Goal: Find specific page/section: Find specific page/section

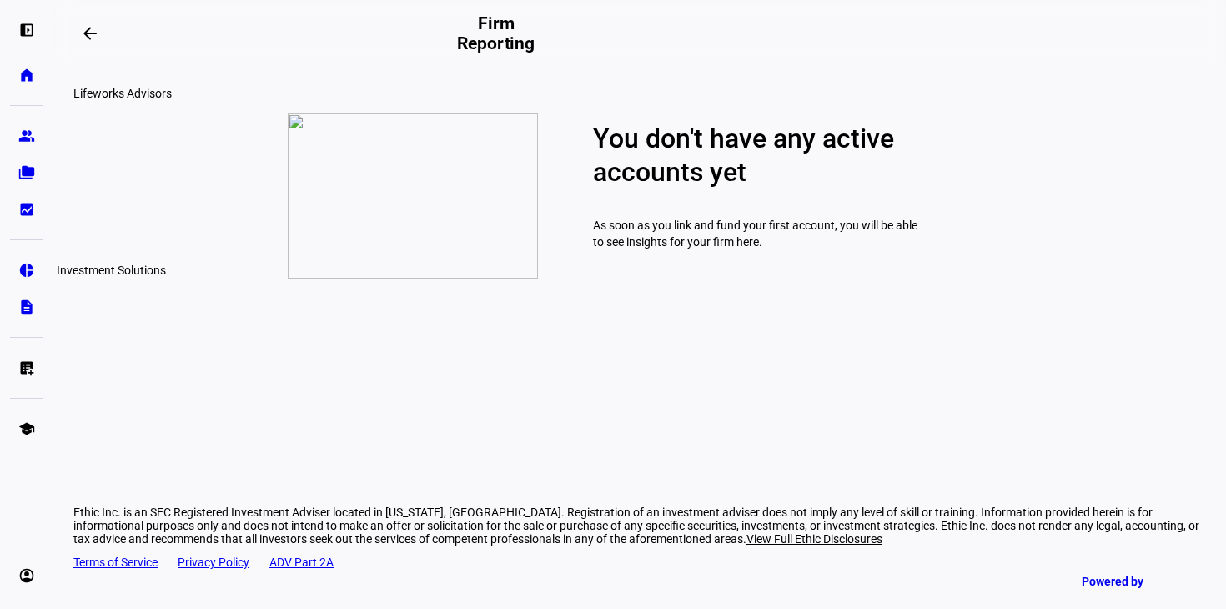
click at [24, 270] on eth-mat-symbol "pie_chart" at bounding box center [26, 270] width 17 height 17
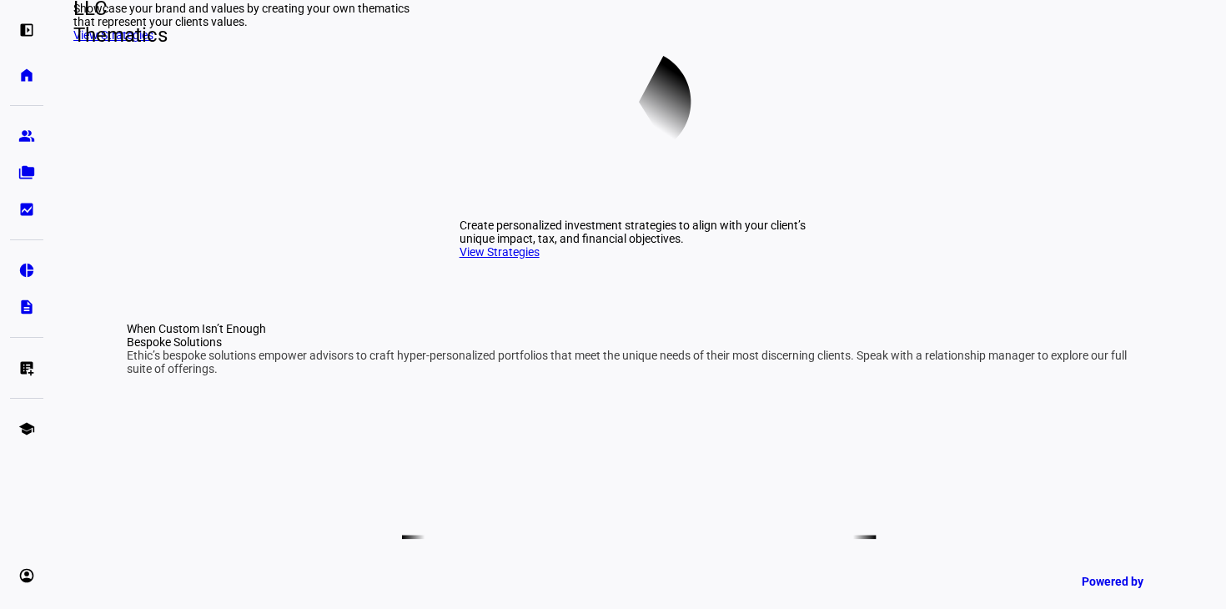
scroll to position [555, 0]
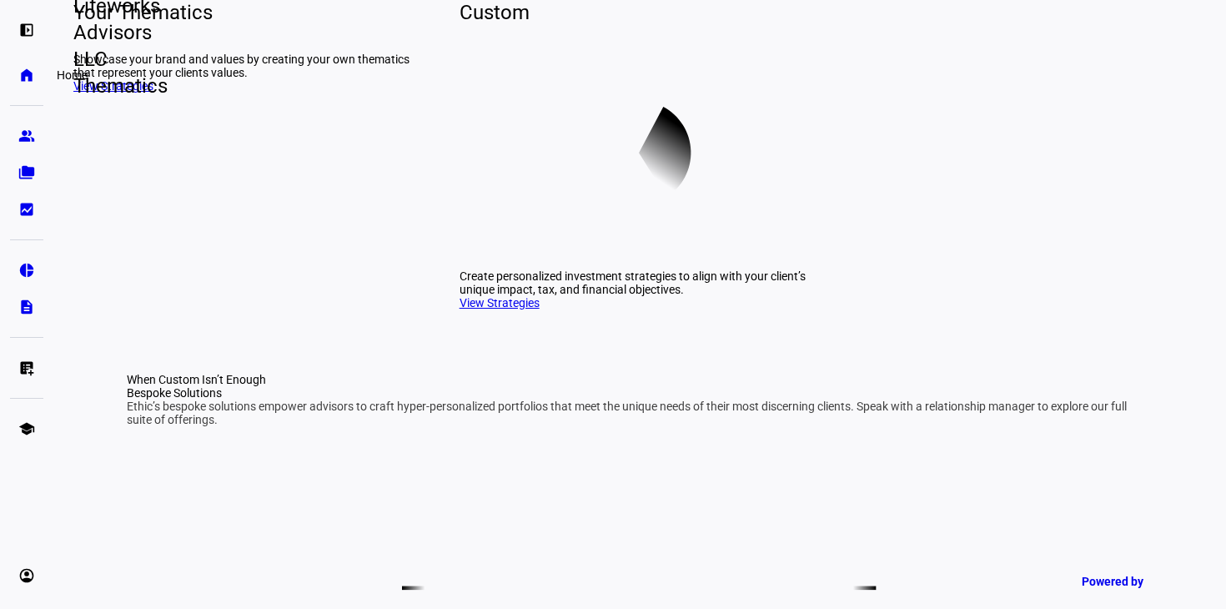
click at [18, 83] on link "home Home" at bounding box center [26, 74] width 33 height 33
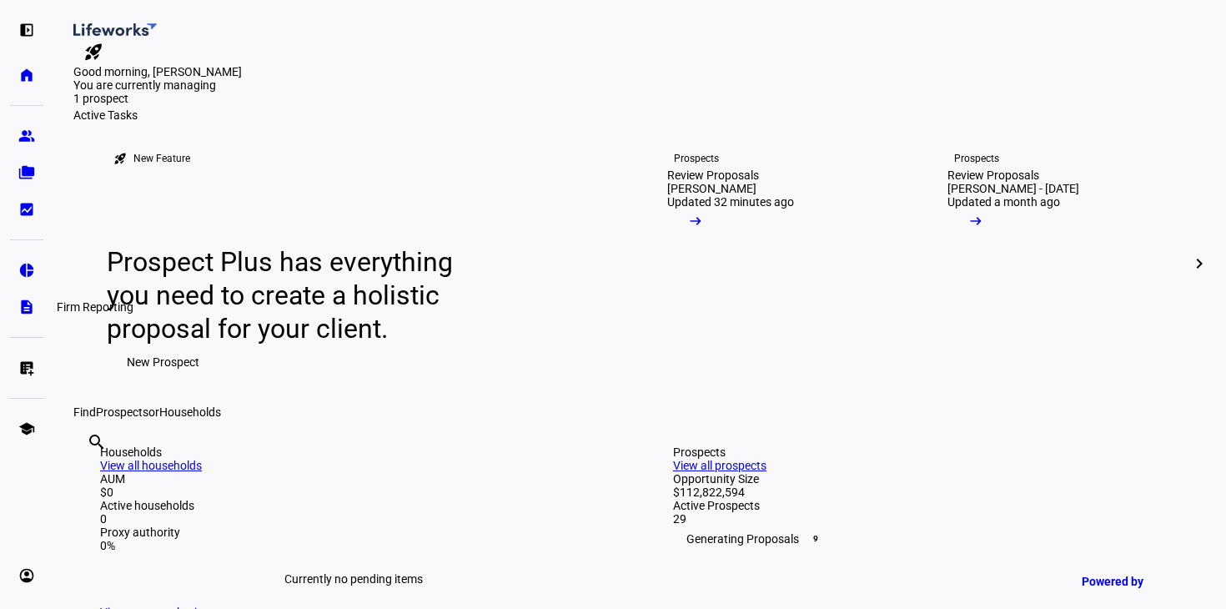
click at [27, 304] on eth-mat-symbol "description" at bounding box center [26, 307] width 17 height 17
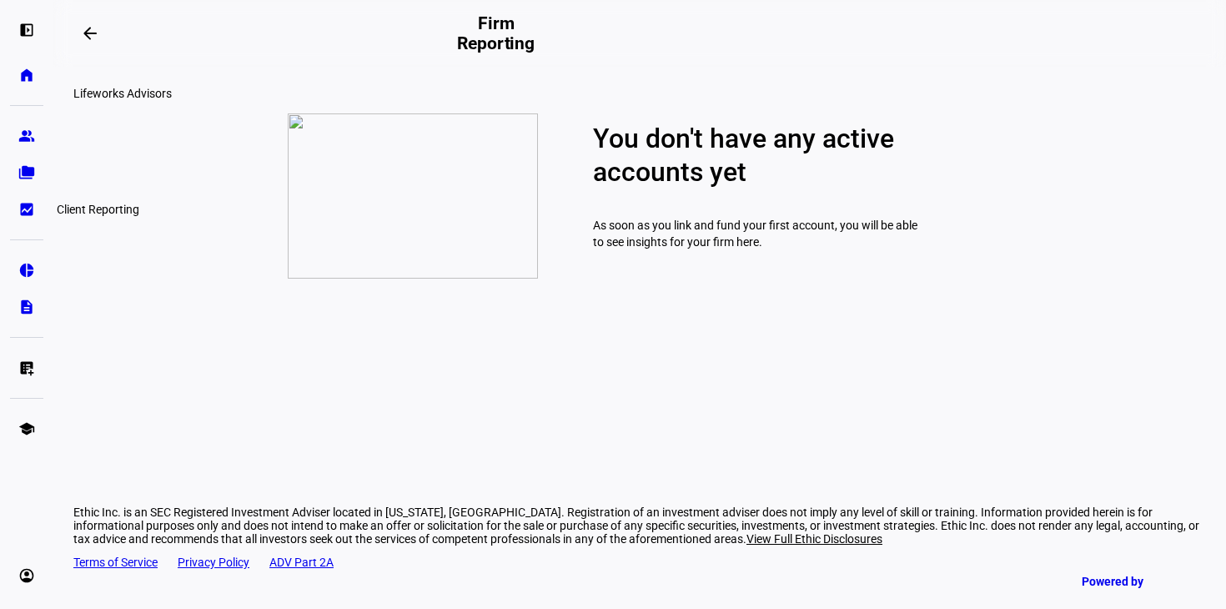
click at [28, 216] on eth-mat-symbol "bid_landscape" at bounding box center [26, 209] width 17 height 17
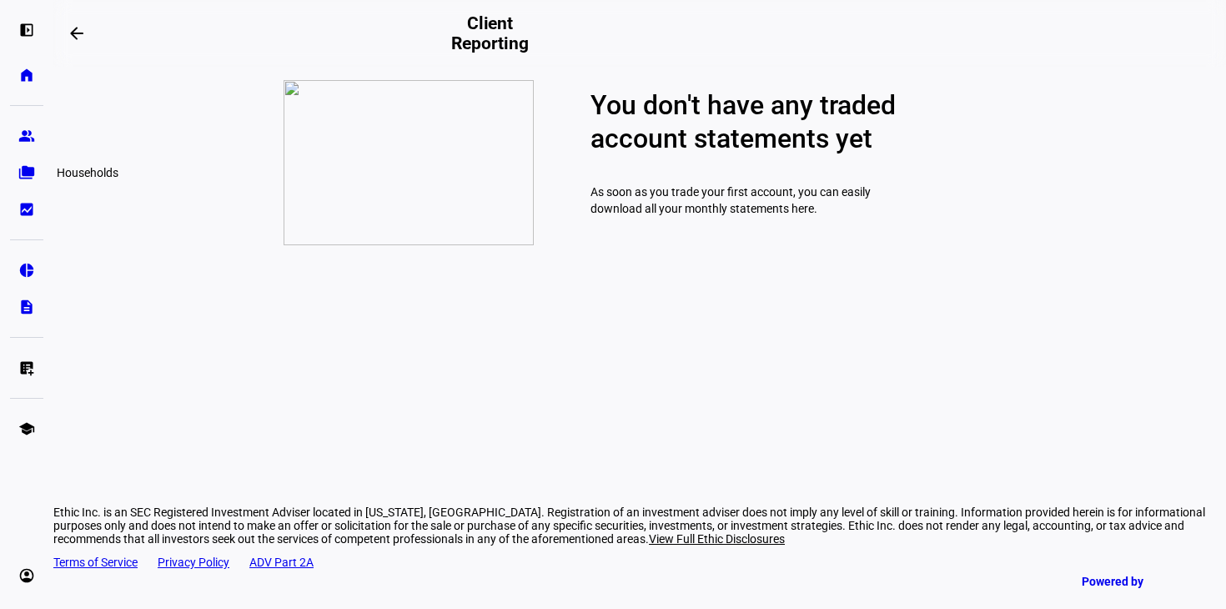
click at [23, 159] on link "folder_copy Households" at bounding box center [26, 172] width 33 height 33
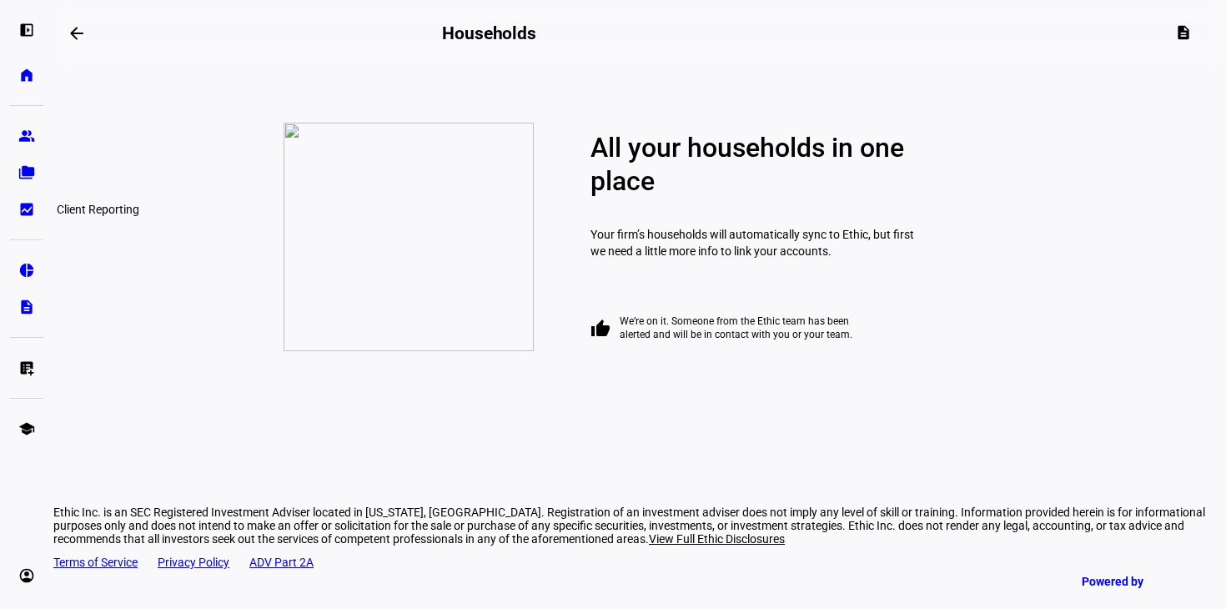
click at [23, 210] on eth-mat-symbol "bid_landscape" at bounding box center [26, 209] width 17 height 17
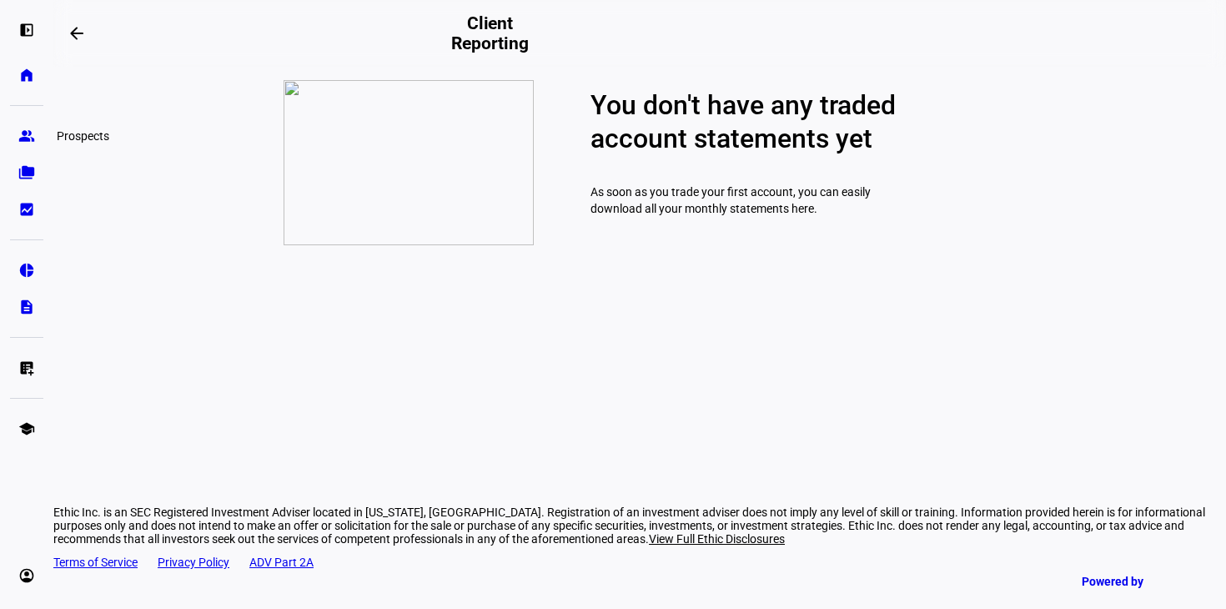
click at [25, 121] on link "group Prospects" at bounding box center [26, 135] width 33 height 33
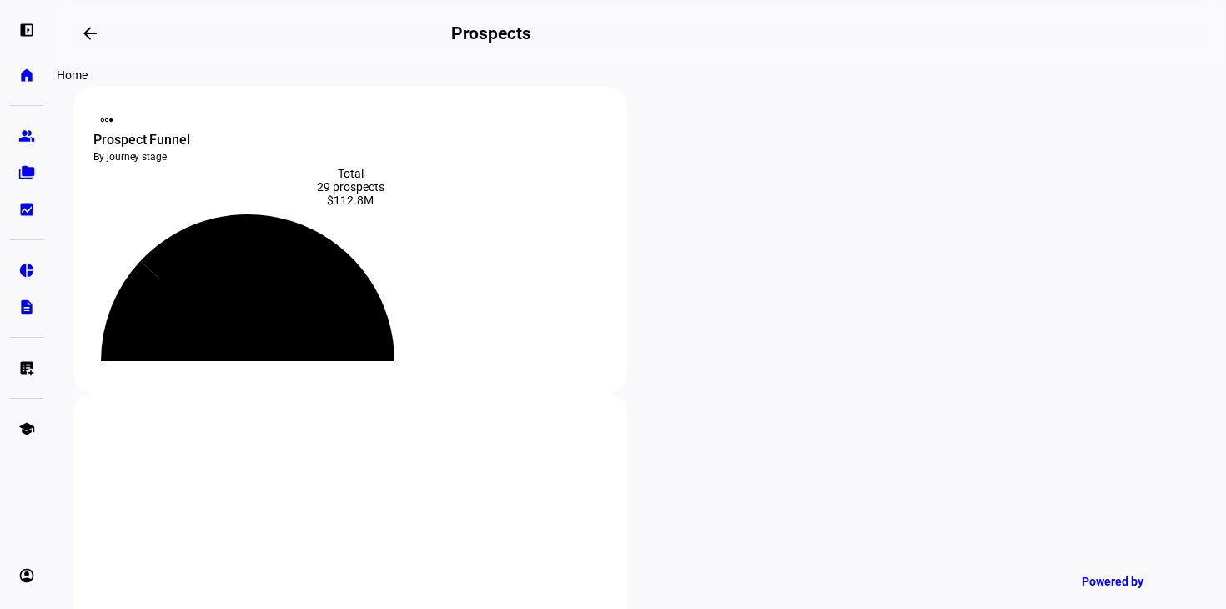
click at [12, 70] on link "home Home" at bounding box center [26, 74] width 33 height 33
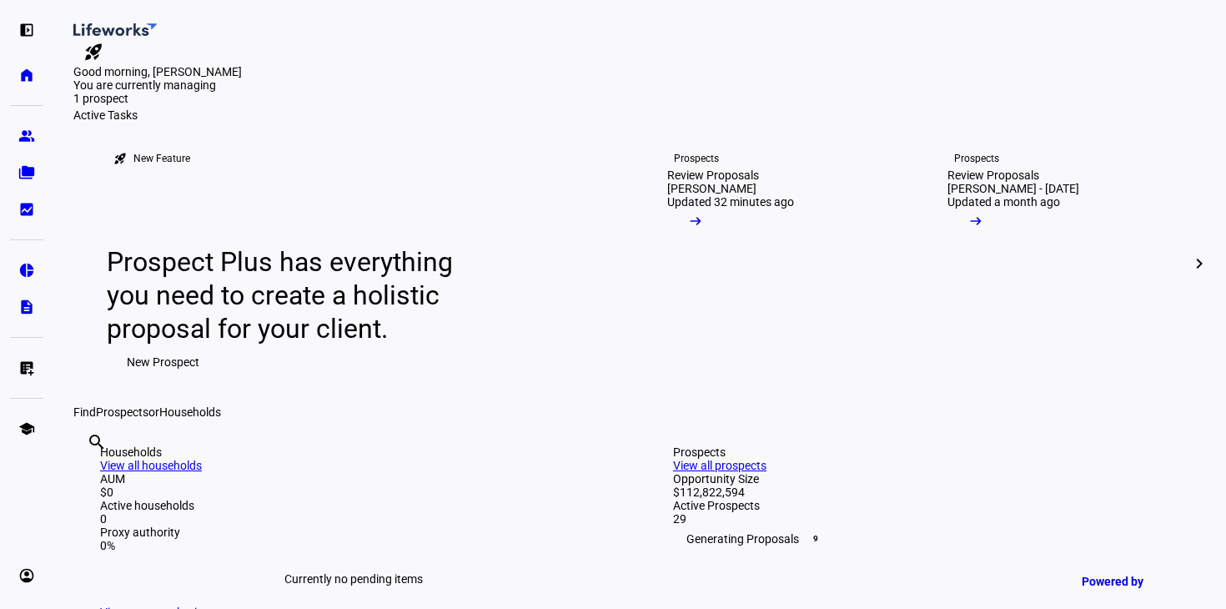
scroll to position [15, 0]
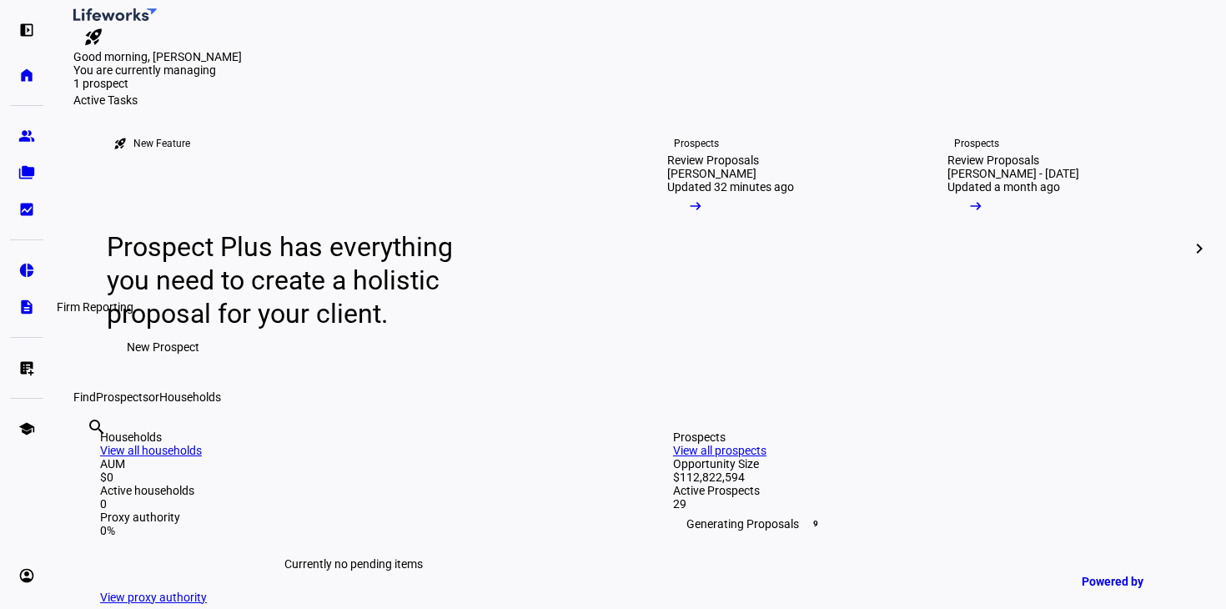
click at [22, 305] on eth-mat-symbol "description" at bounding box center [26, 307] width 17 height 17
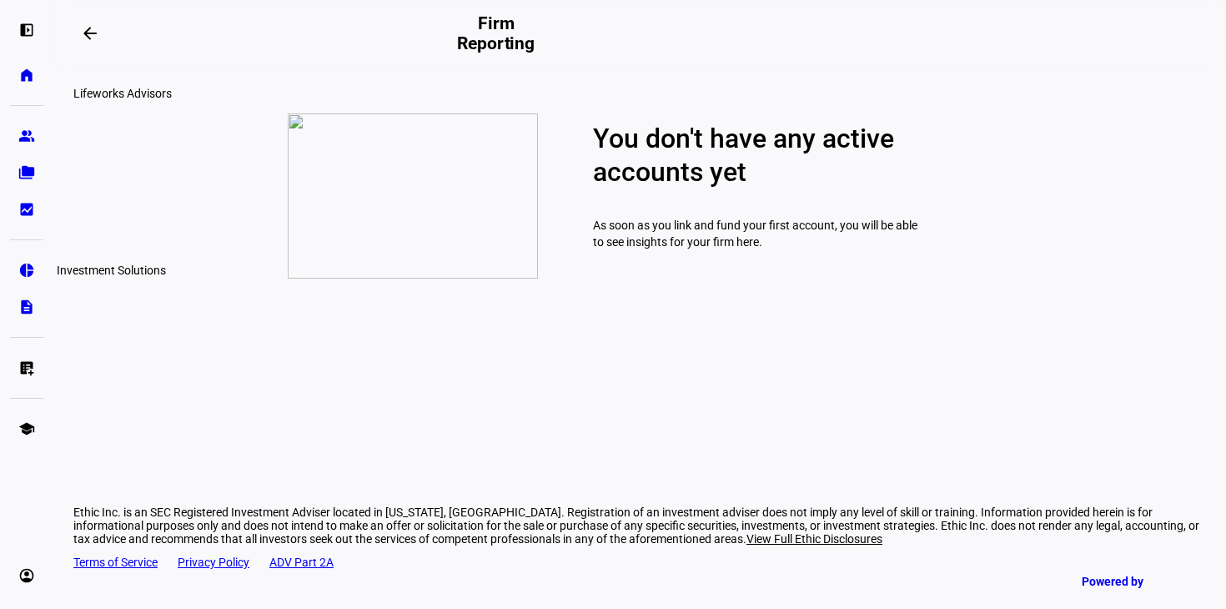
click at [10, 269] on link "pie_chart Investment Solutions" at bounding box center [26, 270] width 33 height 33
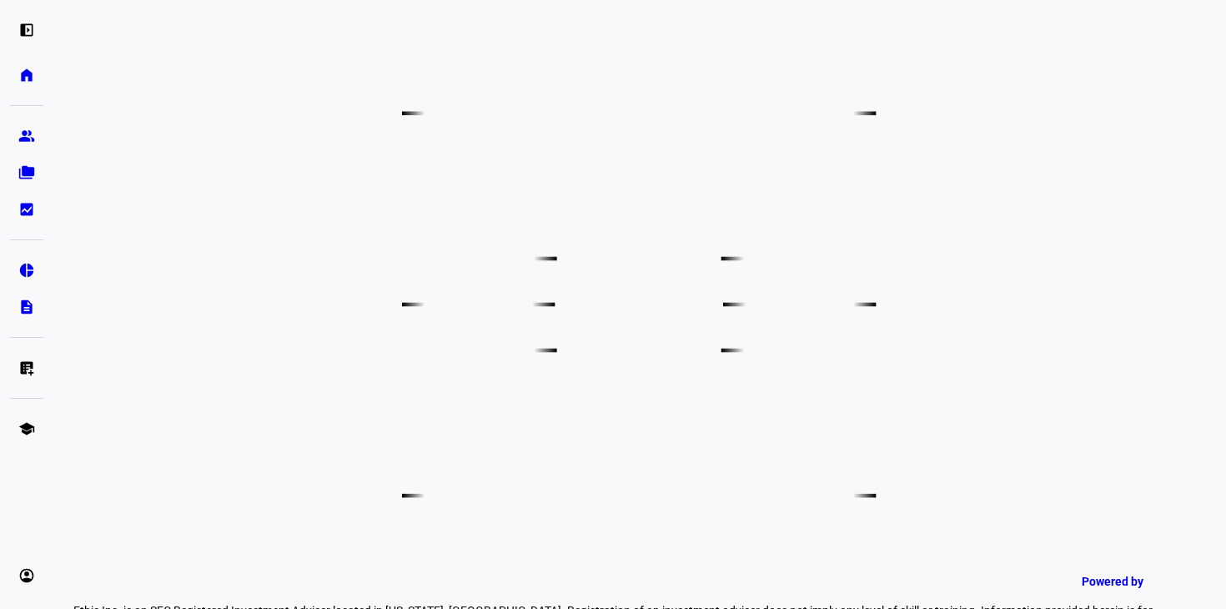
scroll to position [765, 0]
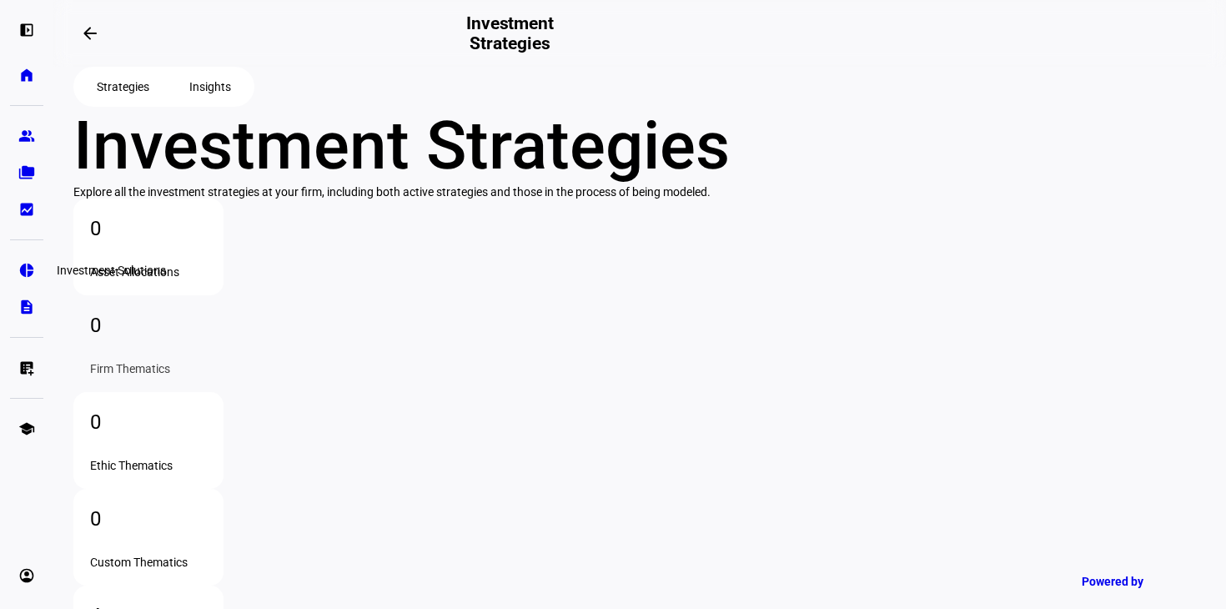
click at [22, 284] on link "pie_chart Investment Solutions" at bounding box center [26, 270] width 33 height 33
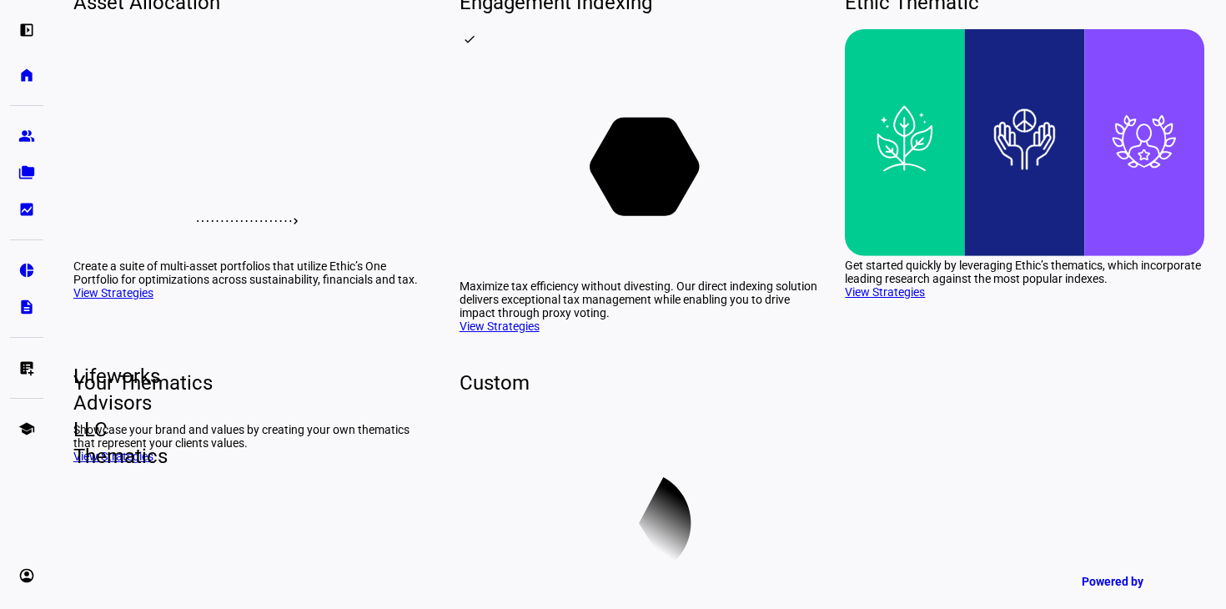
scroll to position [225, 0]
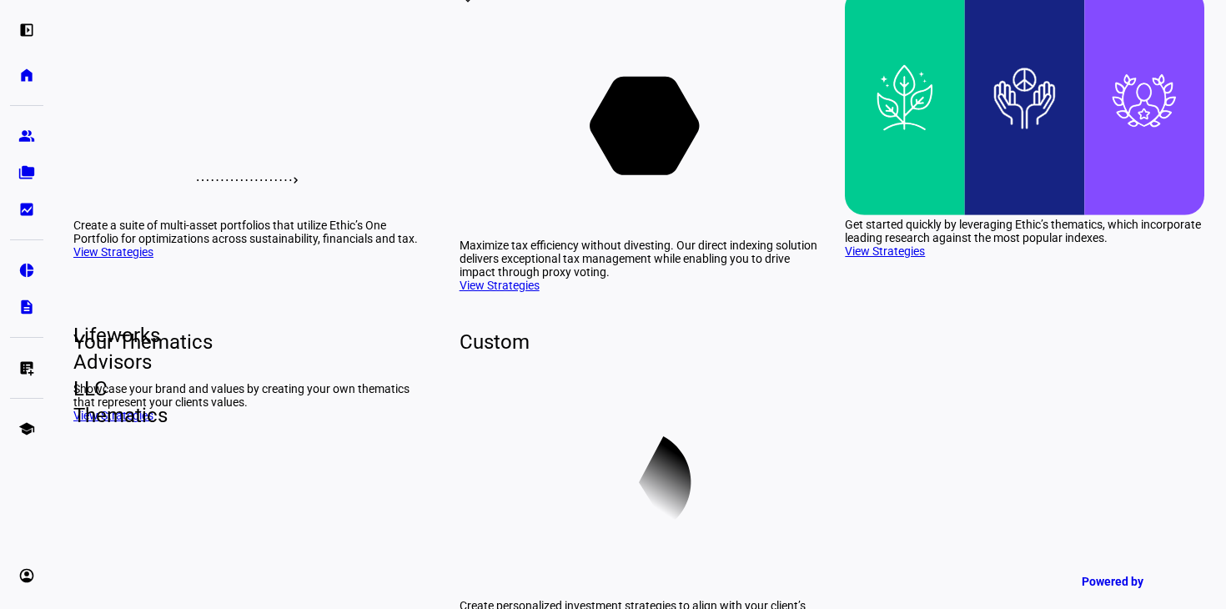
click at [577, 236] on rect at bounding box center [638, 122] width 359 height 228
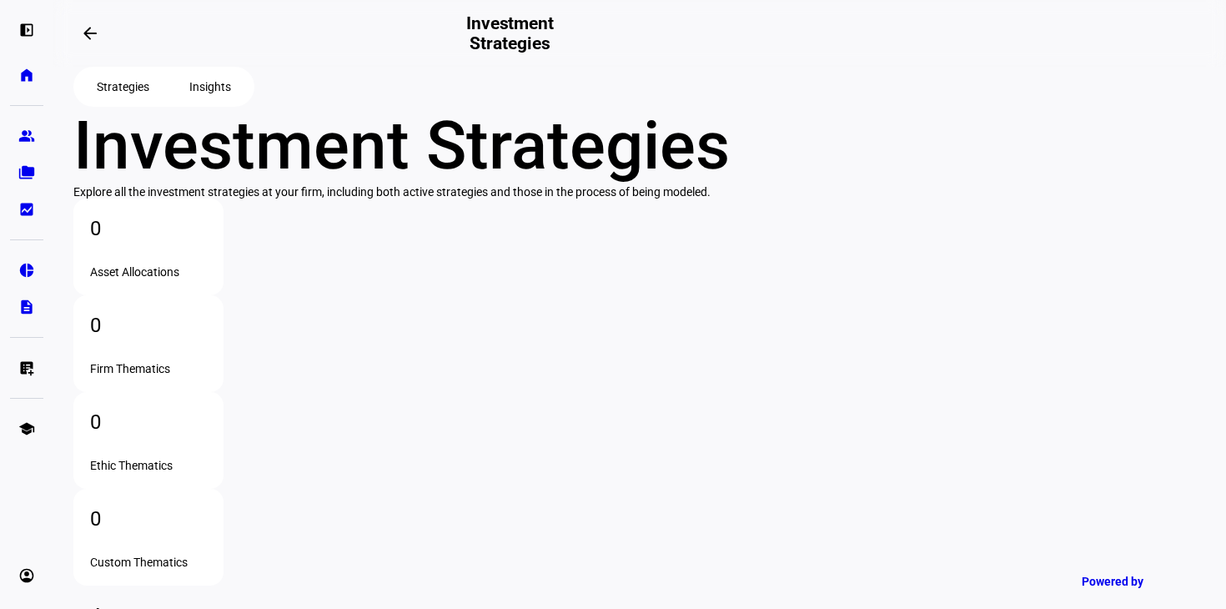
click at [208, 95] on plt-navigation-buttons "Strategies Insights" at bounding box center [639, 87] width 1132 height 40
click at [211, 100] on div "Strategies Insights" at bounding box center [163, 87] width 181 height 40
click at [218, 103] on span "Insights" at bounding box center [210, 86] width 42 height 33
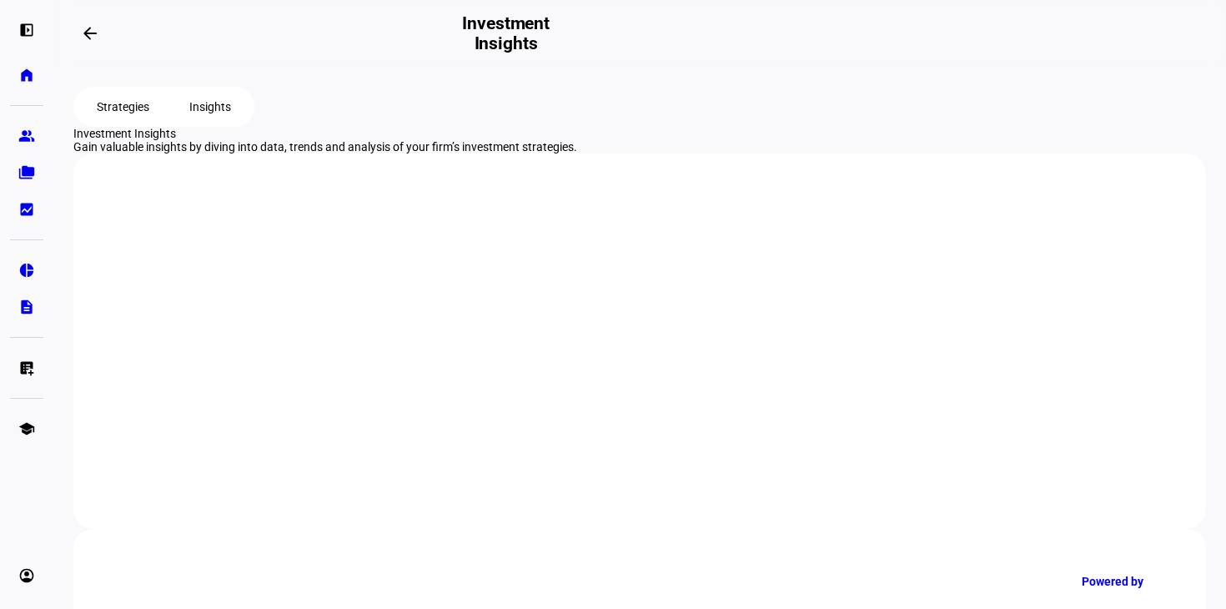
click at [146, 123] on span "Strategies" at bounding box center [123, 106] width 53 height 33
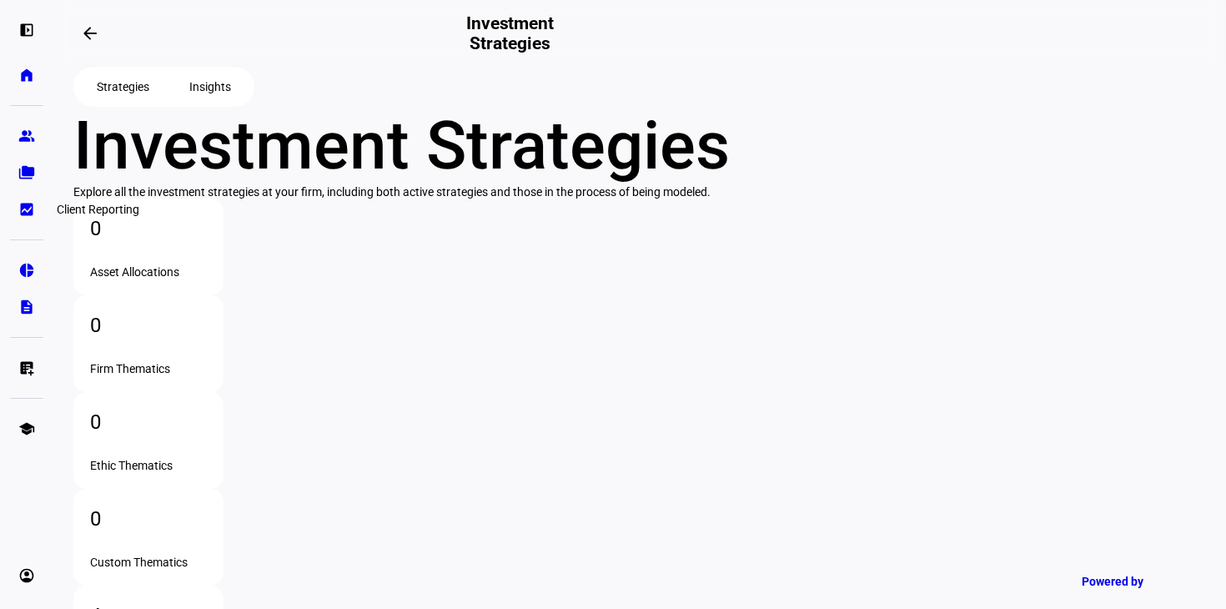
click at [27, 210] on eth-mat-symbol "bid_landscape" at bounding box center [26, 209] width 17 height 17
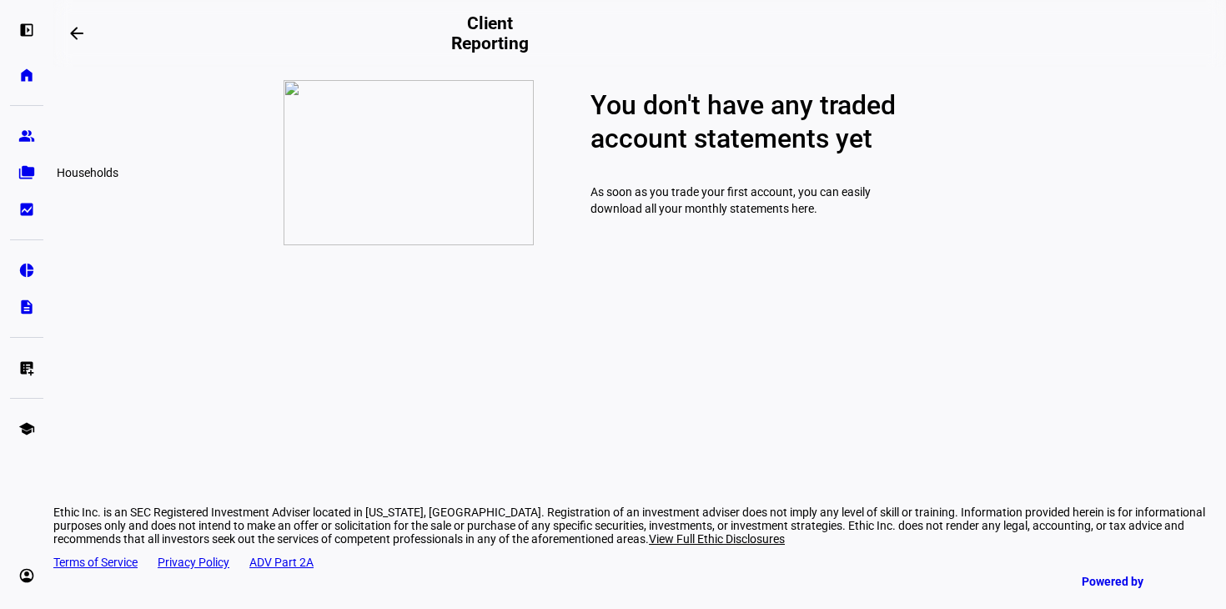
click at [30, 171] on eth-mat-symbol "folder_copy" at bounding box center [26, 172] width 17 height 17
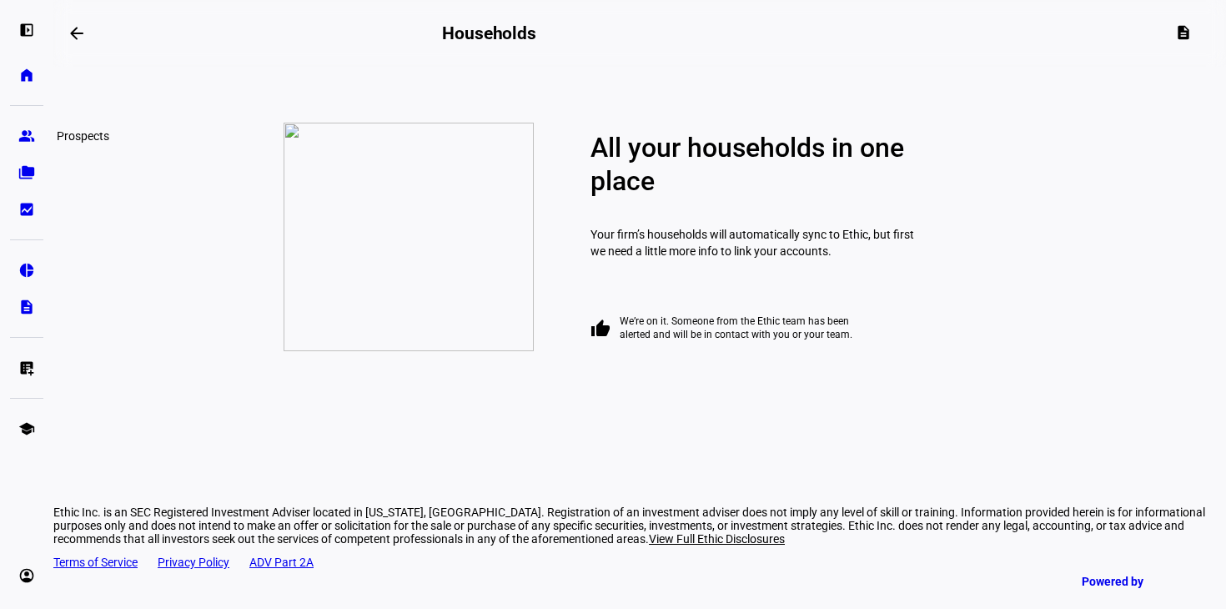
click at [26, 131] on eth-mat-symbol "group" at bounding box center [26, 136] width 17 height 17
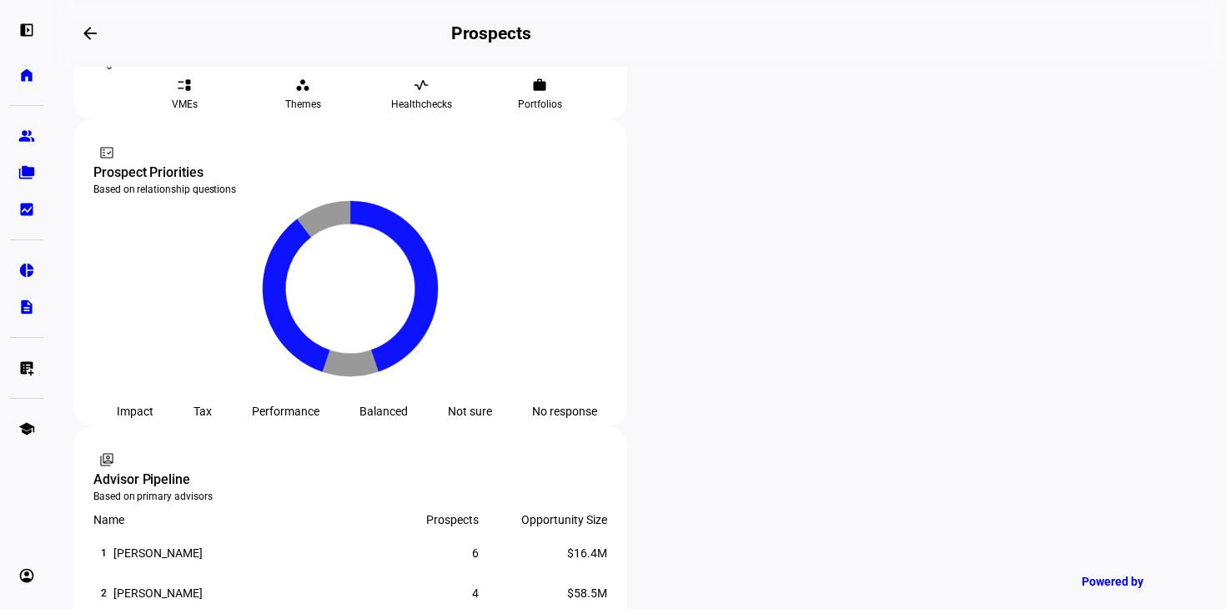
scroll to position [890, 0]
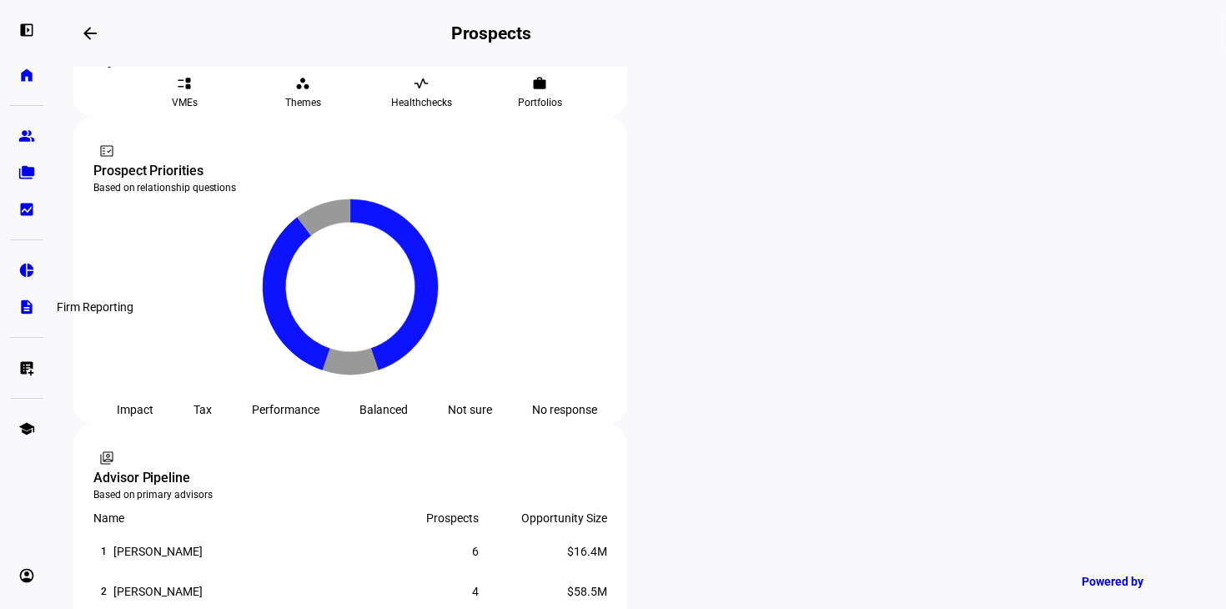
click at [18, 294] on link "description Firm Reporting" at bounding box center [26, 306] width 33 height 33
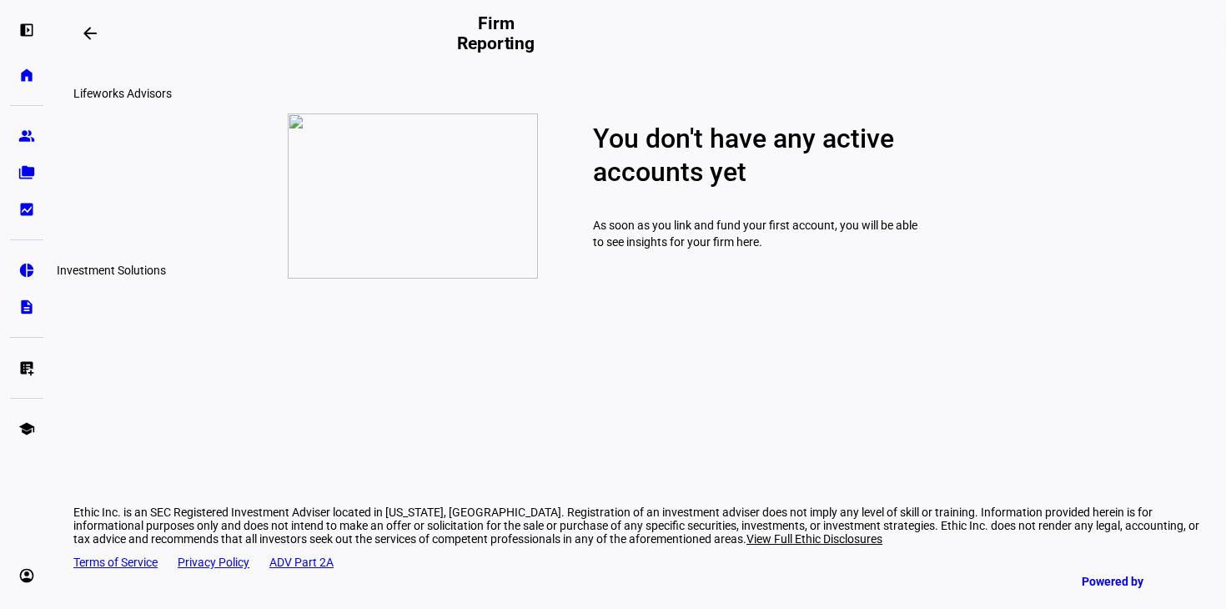
click at [27, 263] on eth-mat-symbol "pie_chart" at bounding box center [26, 270] width 17 height 17
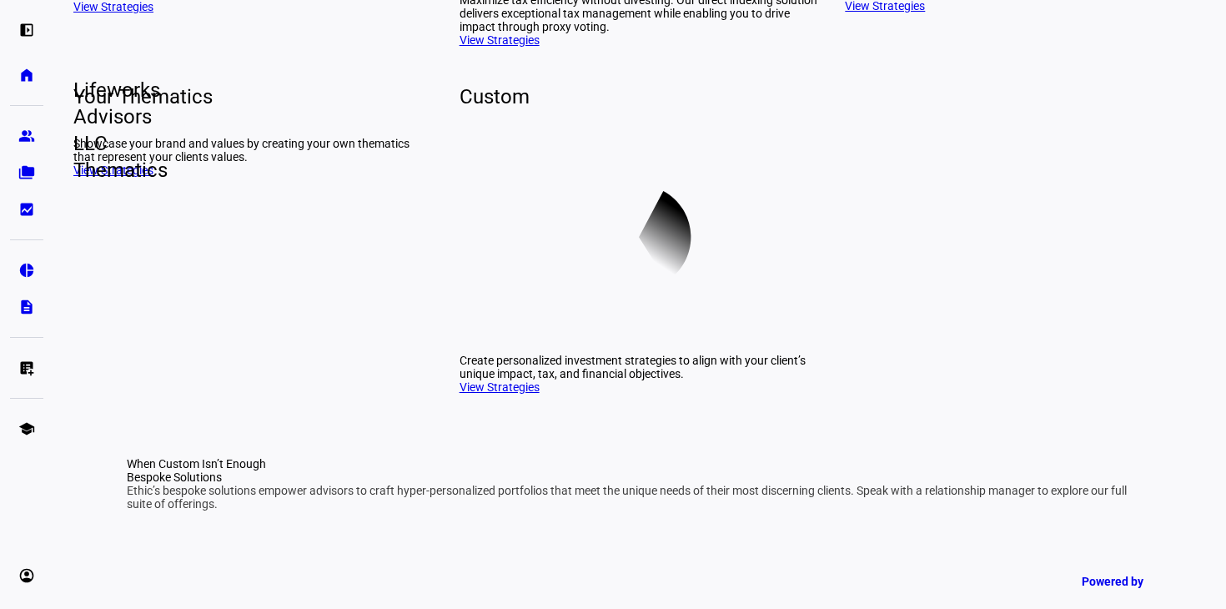
scroll to position [581, 0]
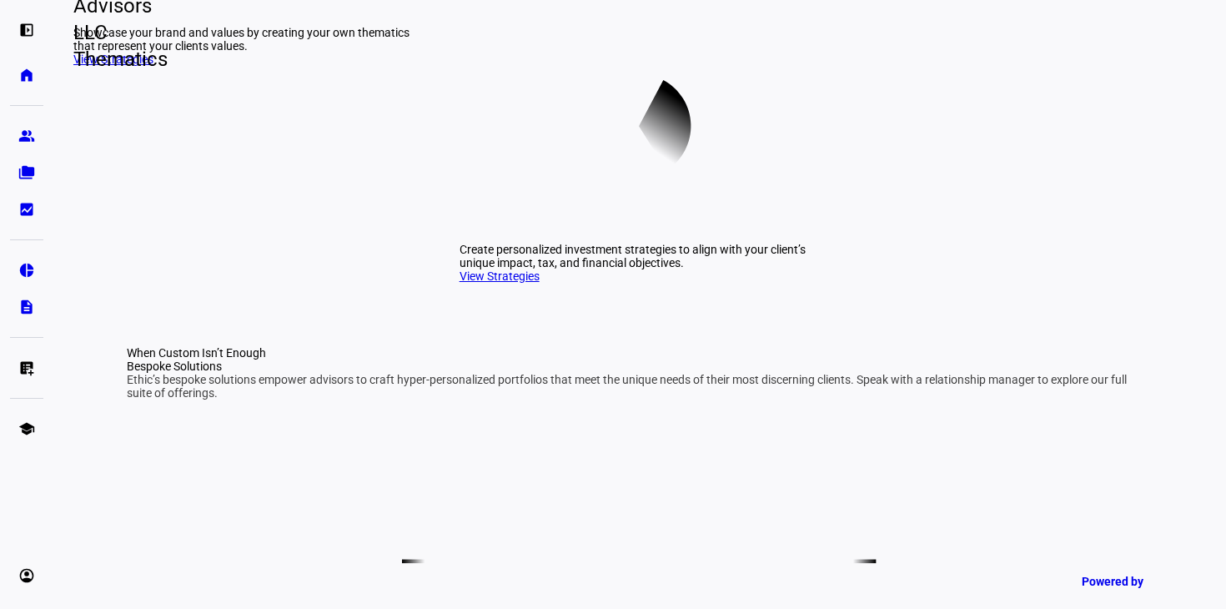
click at [520, 240] on icon at bounding box center [638, 127] width 359 height 228
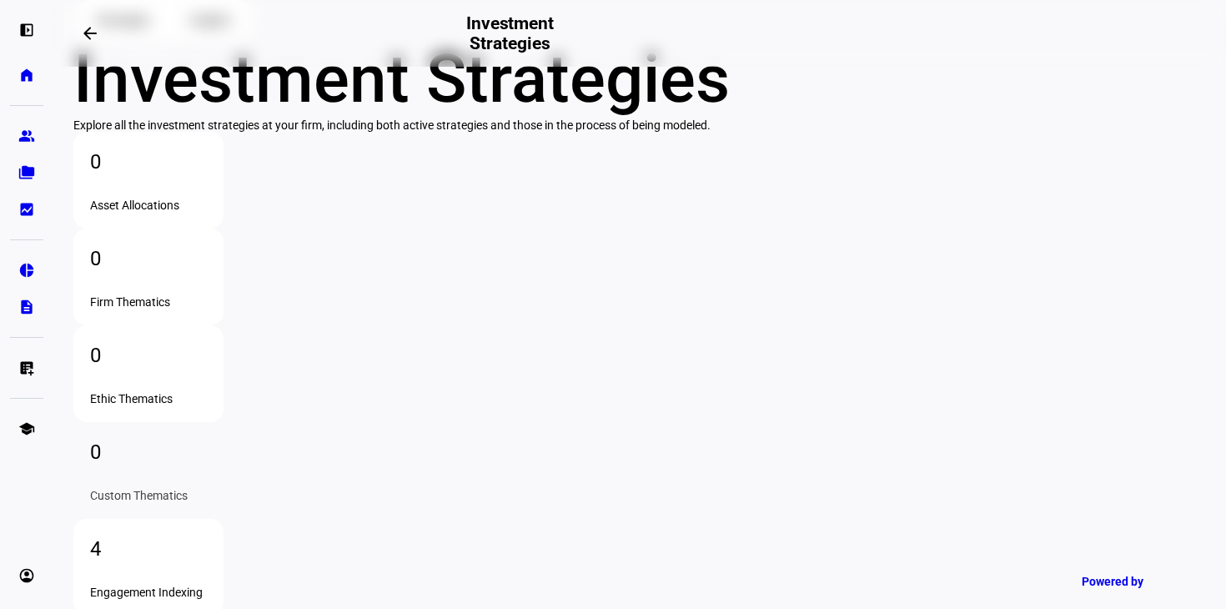
scroll to position [47, 0]
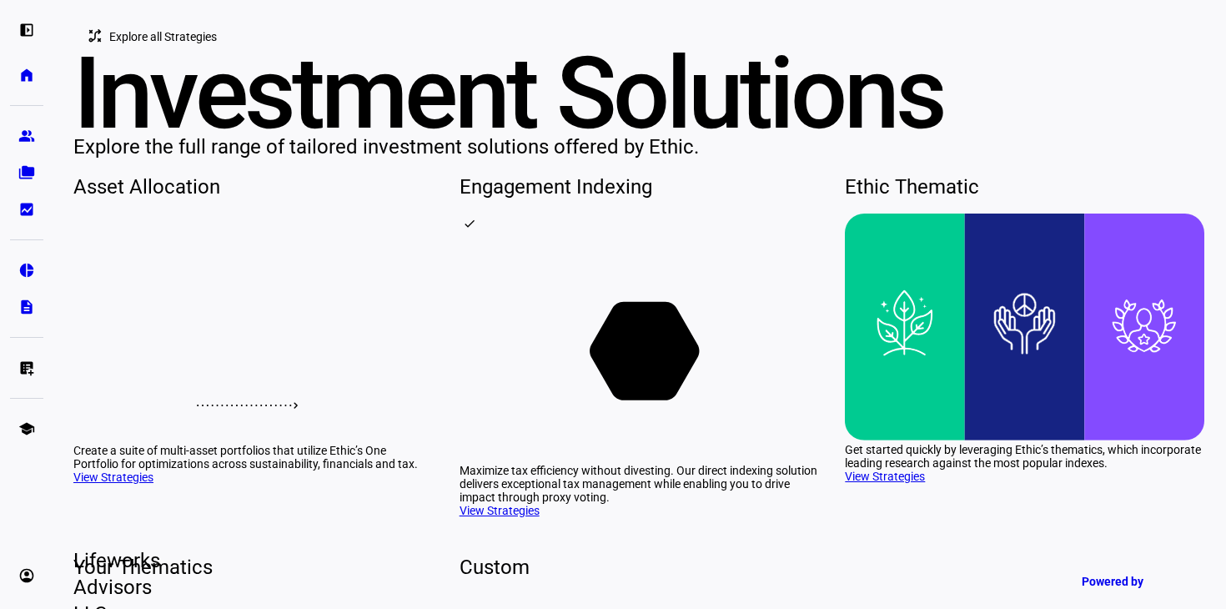
scroll to position [454, 0]
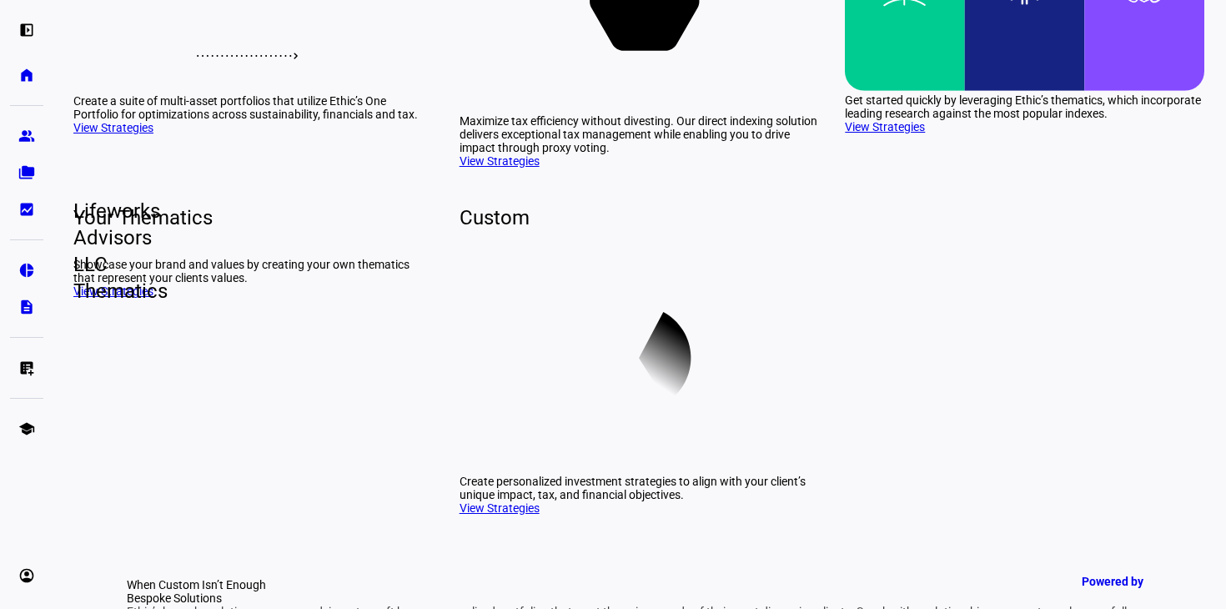
scroll to position [269, 0]
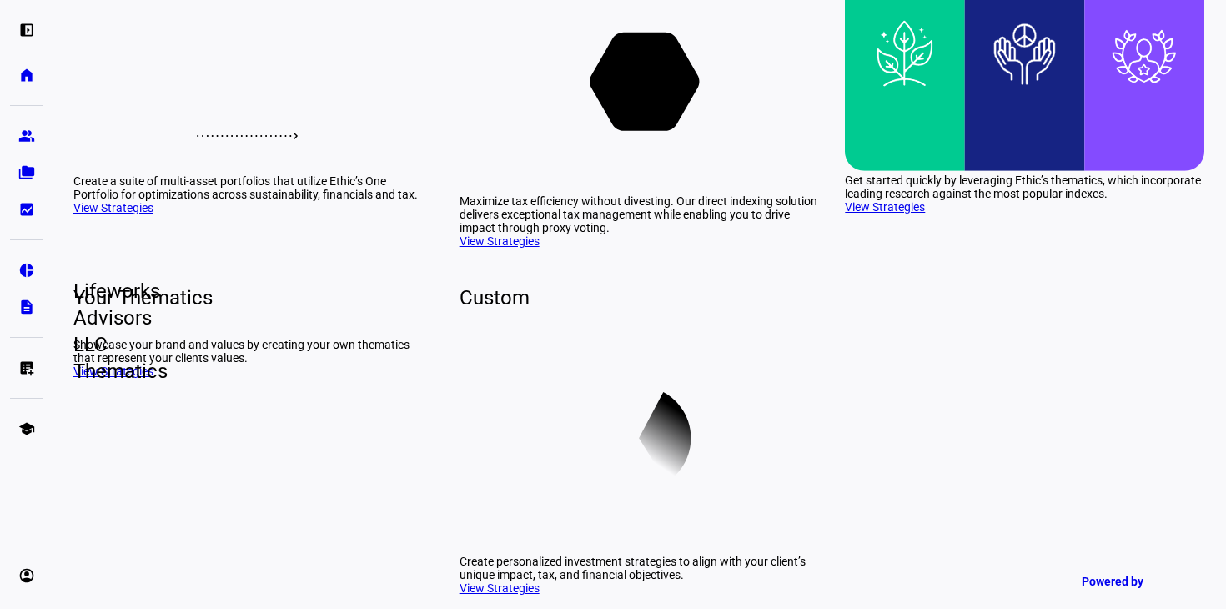
click at [368, 172] on rect at bounding box center [252, 58] width 359 height 228
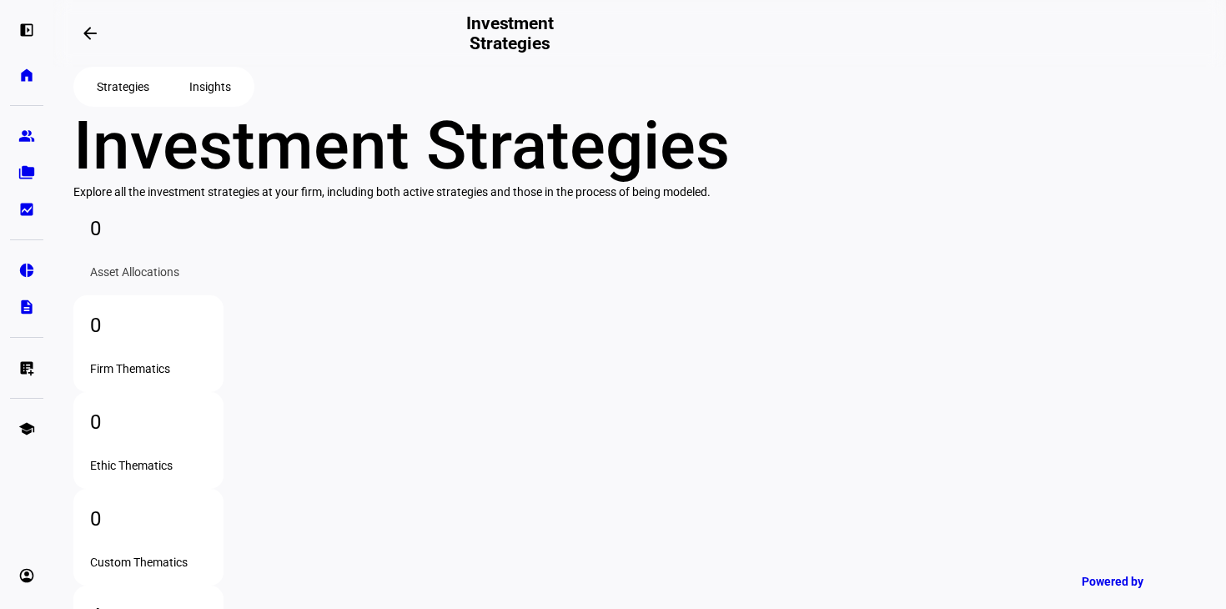
click at [207, 602] on div "4" at bounding box center [148, 615] width 117 height 27
click at [16, 297] on link "description Firm Reporting" at bounding box center [26, 306] width 33 height 33
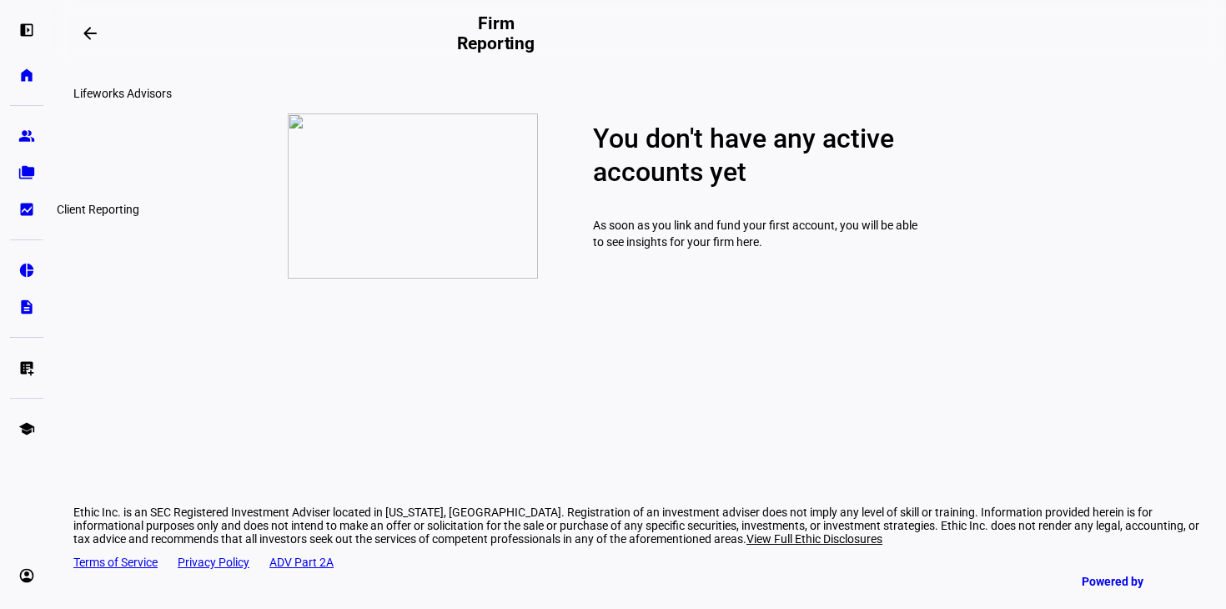
click at [18, 211] on link "bid_landscape Client Reporting" at bounding box center [26, 209] width 33 height 33
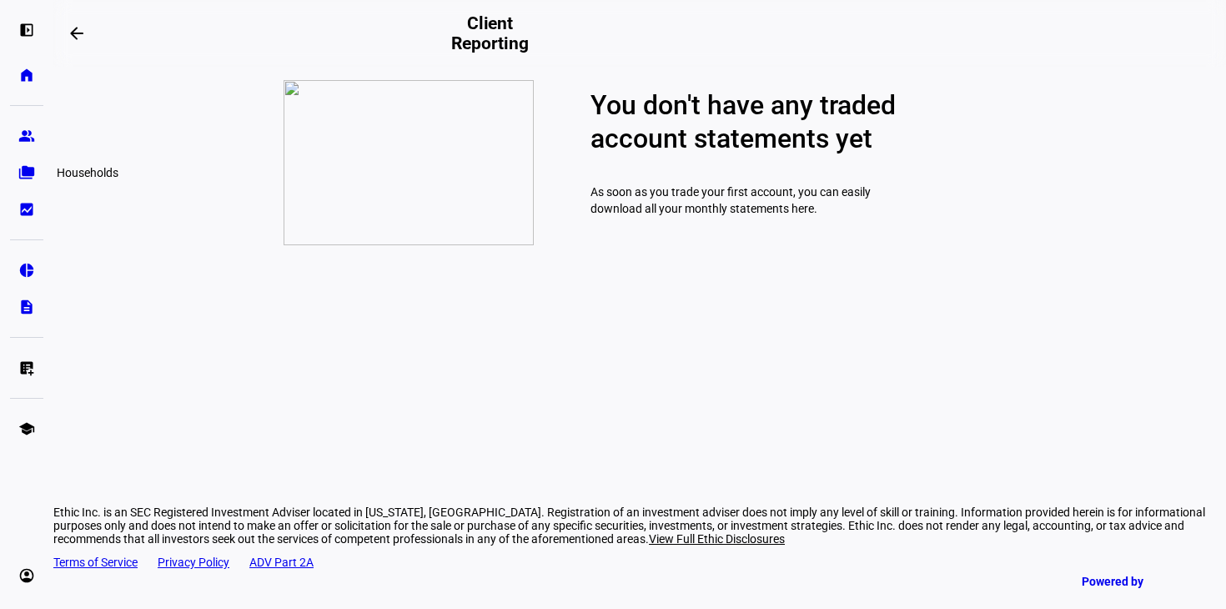
click at [18, 169] on eth-mat-symbol "folder_copy" at bounding box center [26, 172] width 17 height 17
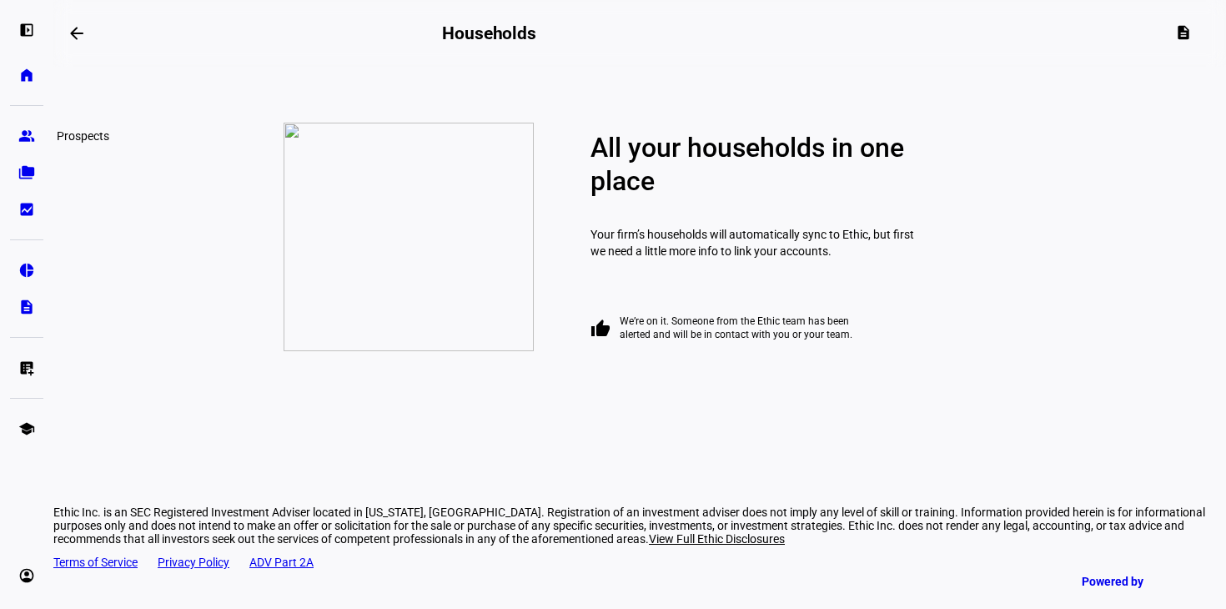
click at [18, 146] on link "group Prospects" at bounding box center [26, 135] width 33 height 33
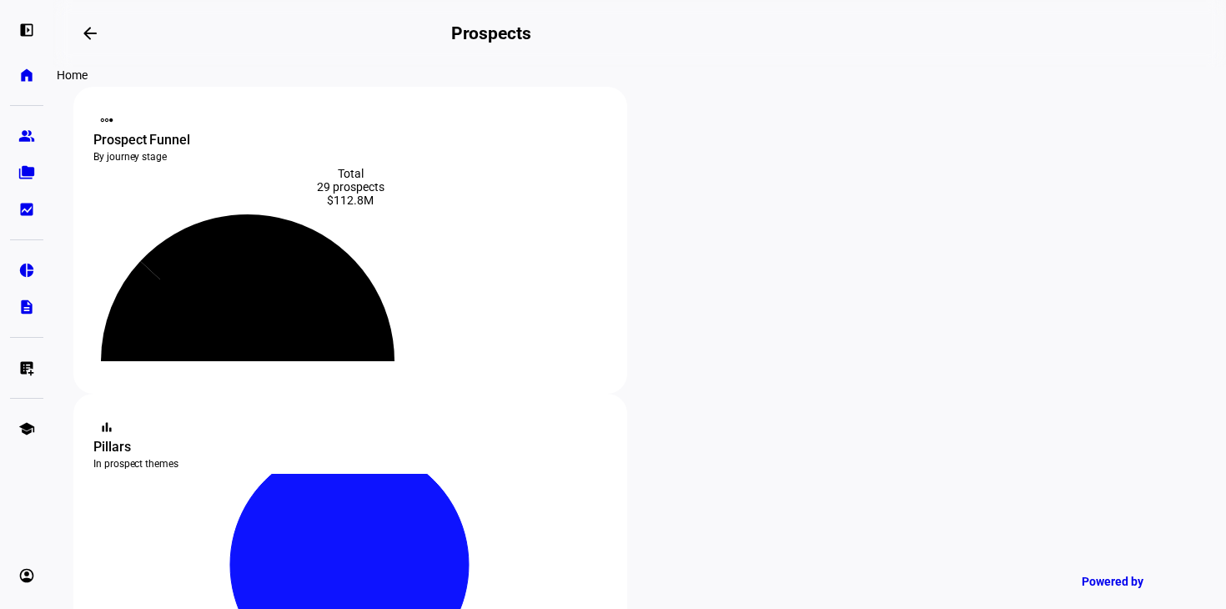
click at [23, 89] on link "home Home" at bounding box center [26, 74] width 33 height 33
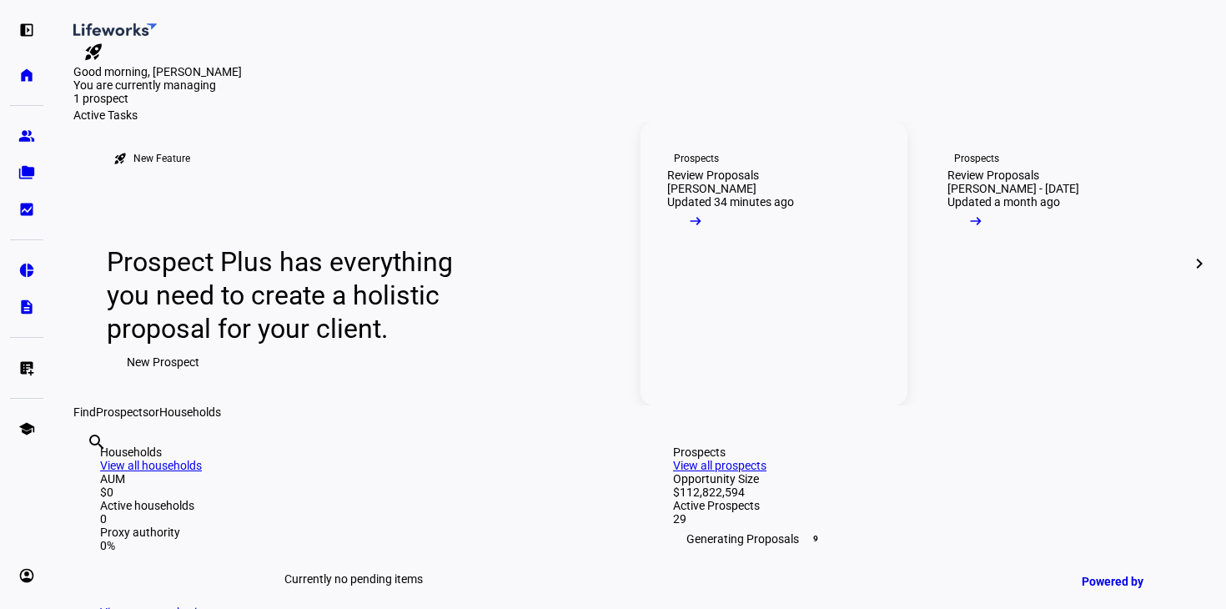
click at [808, 405] on link "Prospects Review Proposals [PERSON_NAME] Updated 34 minutes ago arrow_right_alt" at bounding box center [773, 264] width 267 height 284
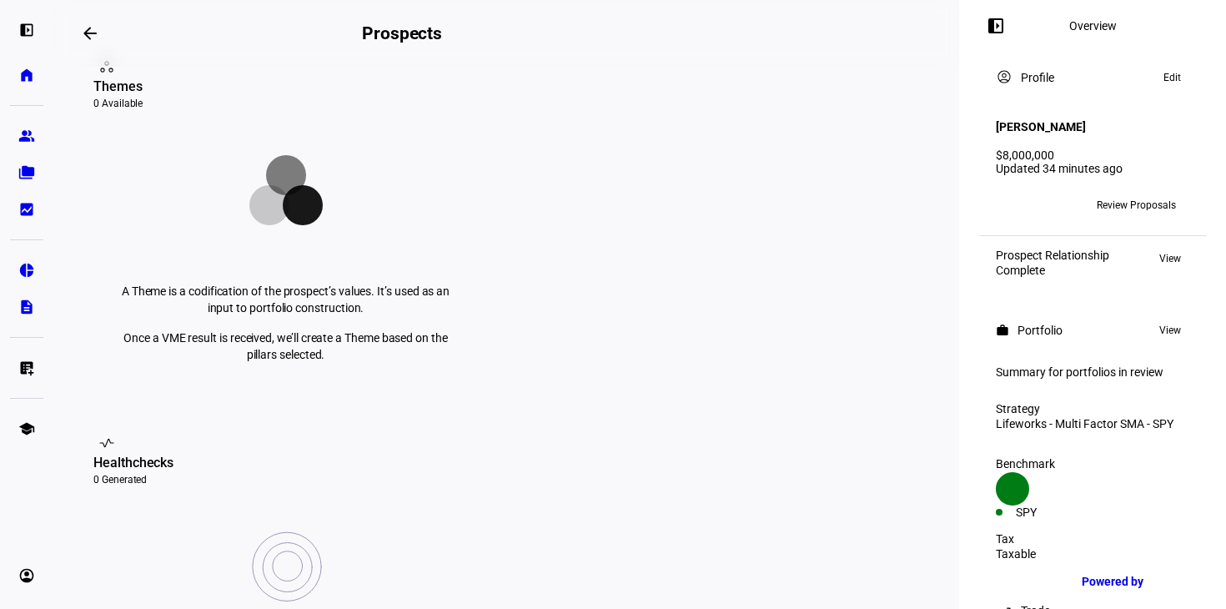
scroll to position [232, 0]
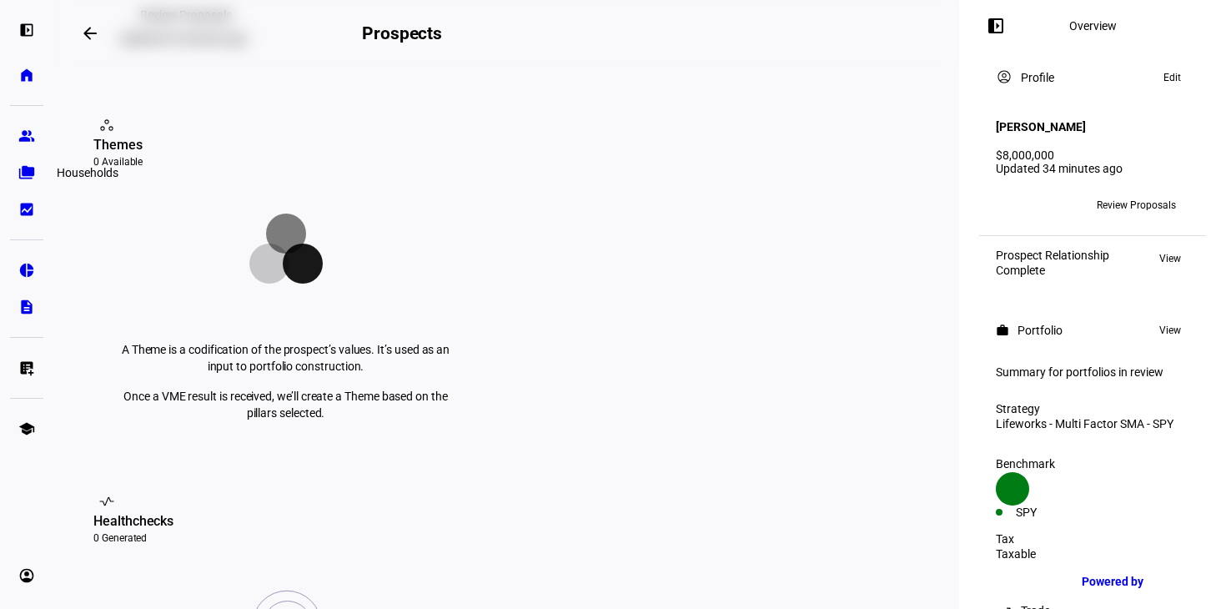
click at [24, 159] on link "folder_copy Households" at bounding box center [26, 172] width 33 height 33
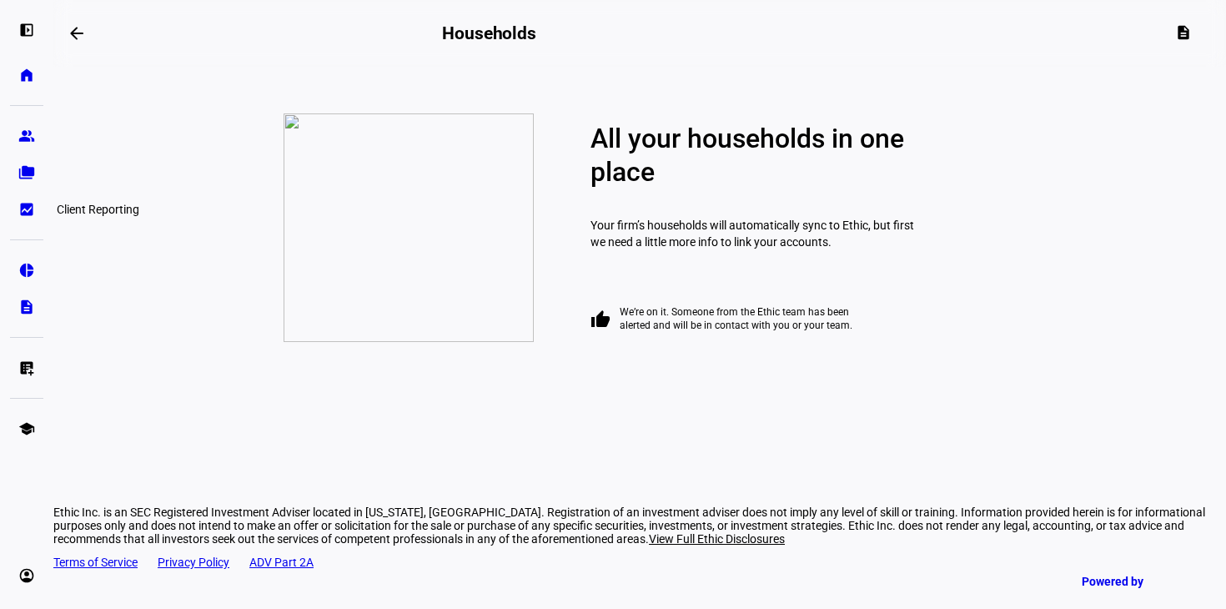
click at [32, 213] on eth-mat-symbol "bid_landscape" at bounding box center [26, 209] width 17 height 17
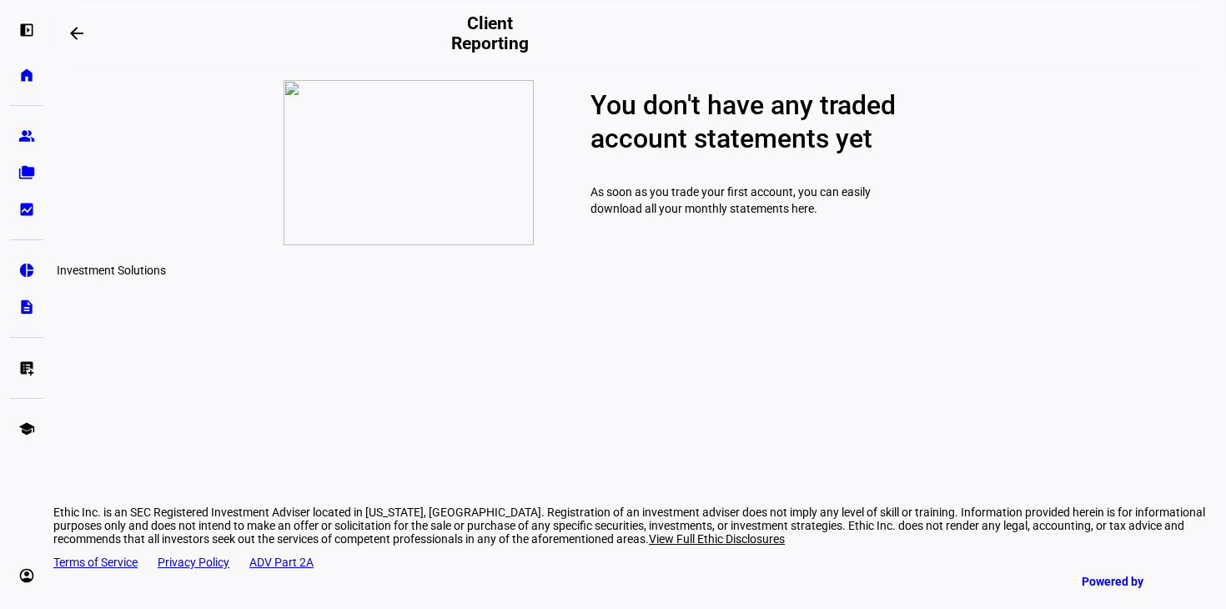
click at [28, 270] on eth-mat-symbol "pie_chart" at bounding box center [26, 270] width 17 height 17
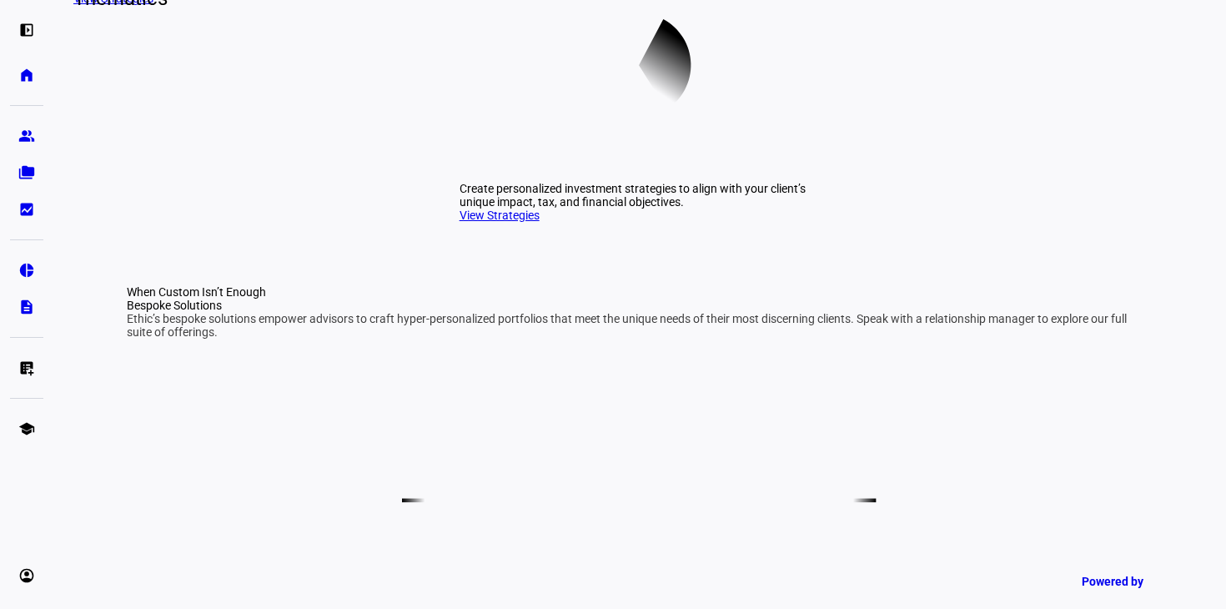
scroll to position [680, 0]
